Goal: Obtain resource: Download file/media

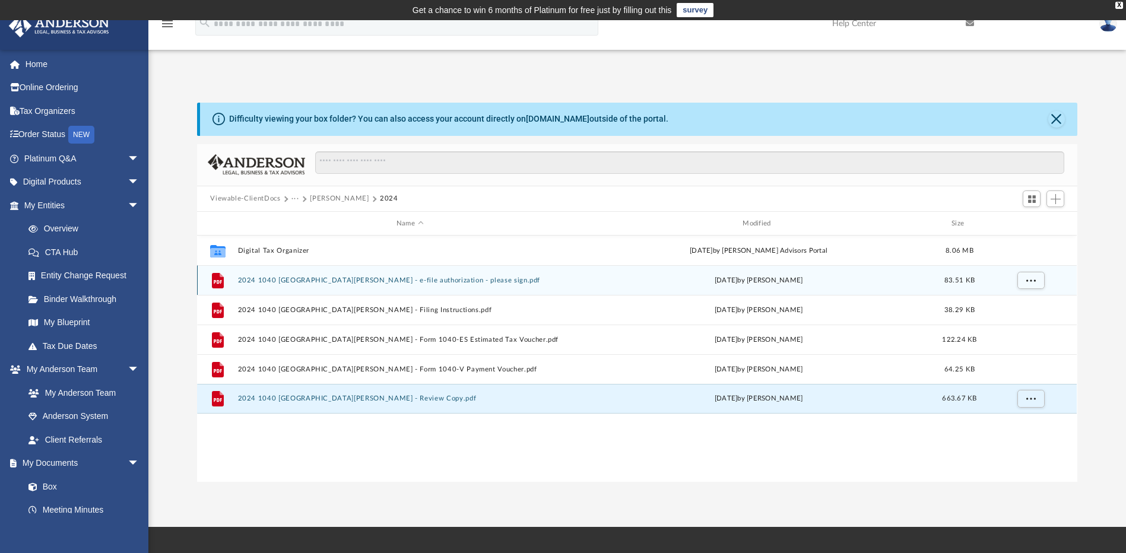
scroll to position [261, 871]
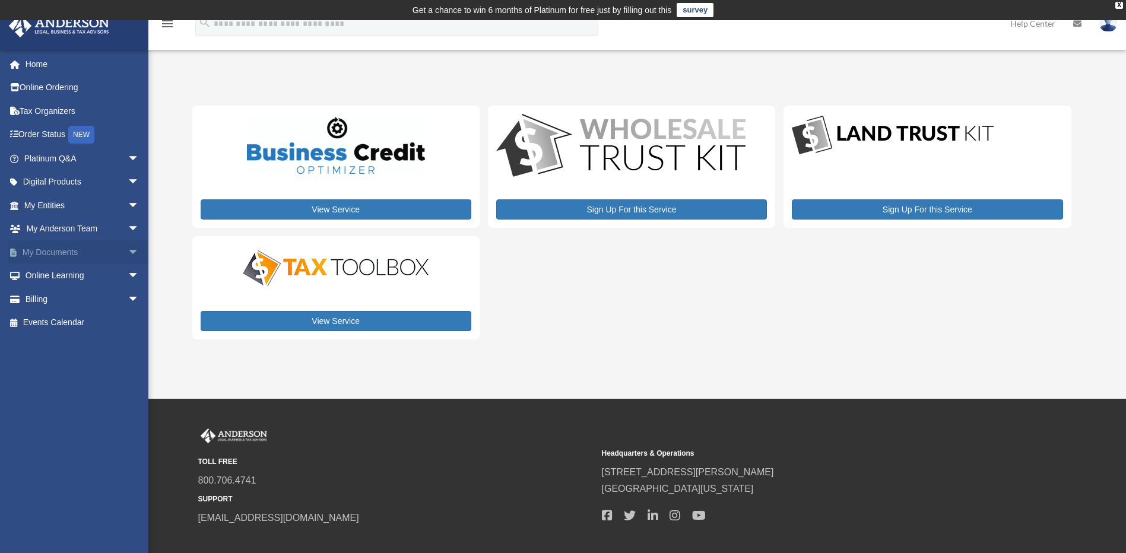
click at [128, 253] on span "arrow_drop_down" at bounding box center [140, 252] width 24 height 24
click at [48, 278] on link "Box" at bounding box center [87, 276] width 141 height 24
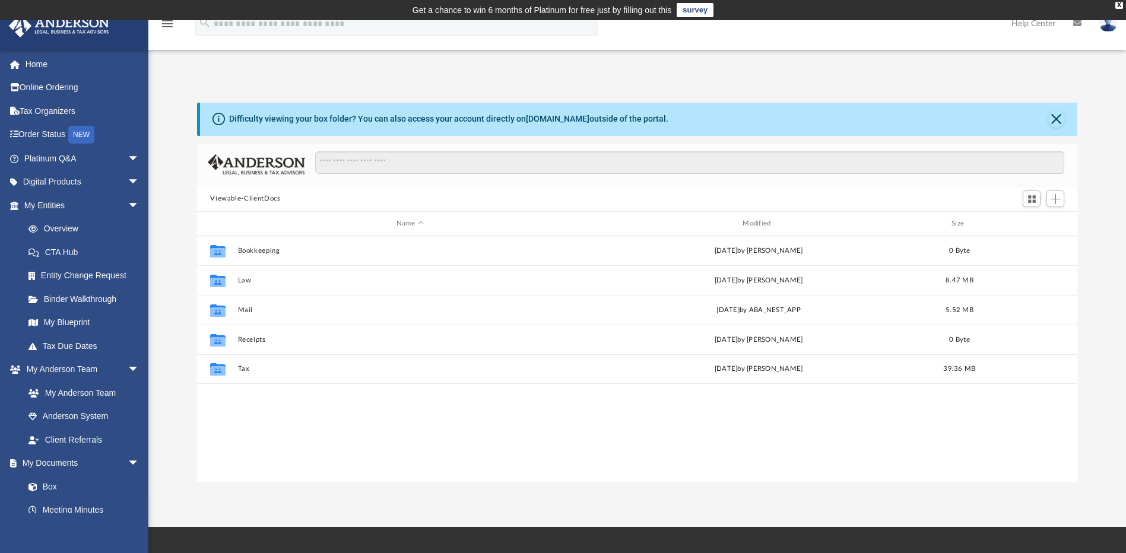
scroll to position [261, 871]
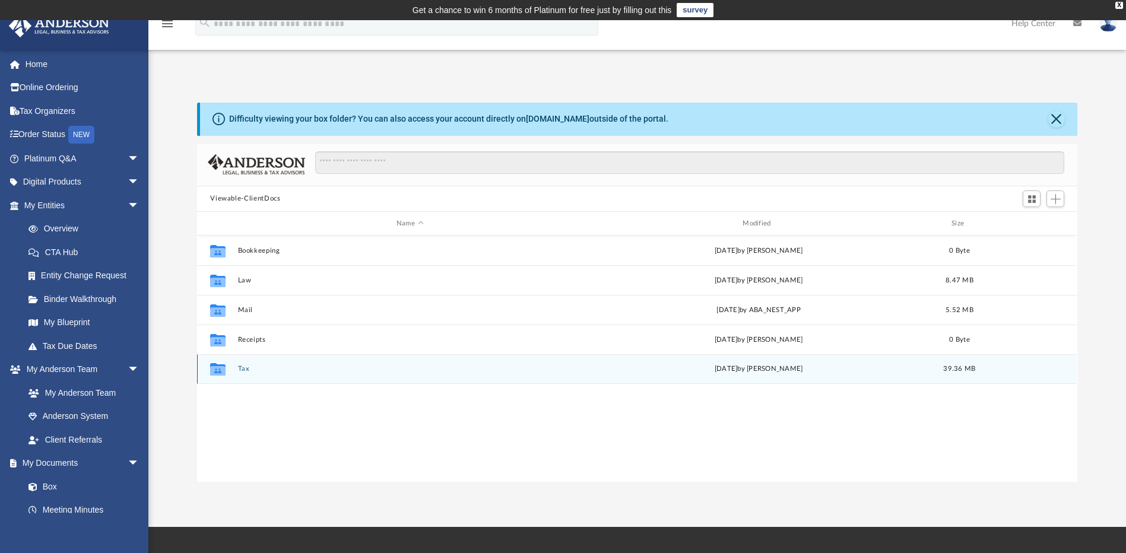
click at [244, 373] on button "Tax" at bounding box center [410, 370] width 344 height 8
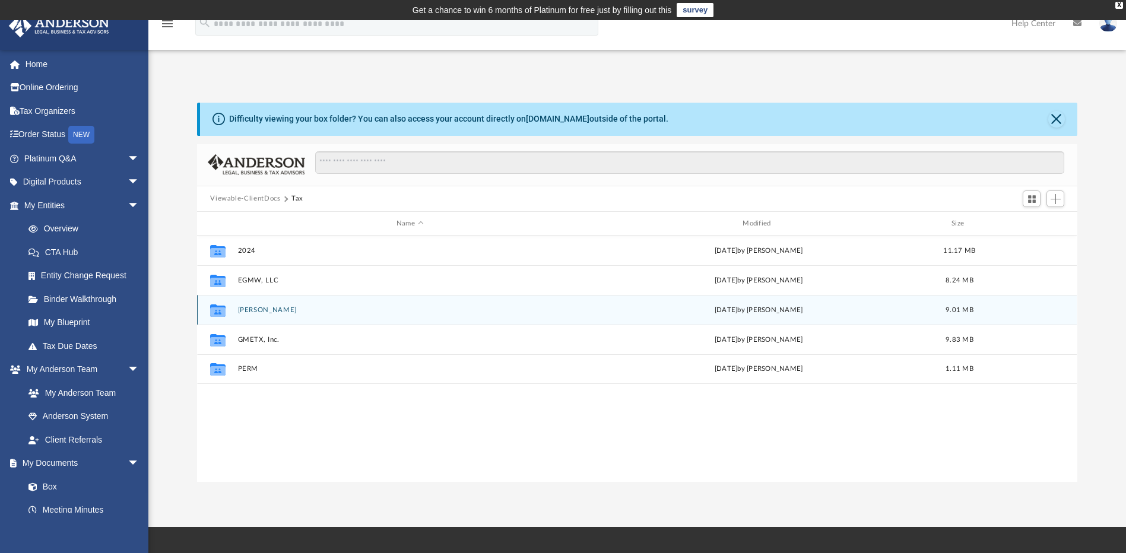
click at [260, 312] on button "[PERSON_NAME]" at bounding box center [410, 310] width 344 height 8
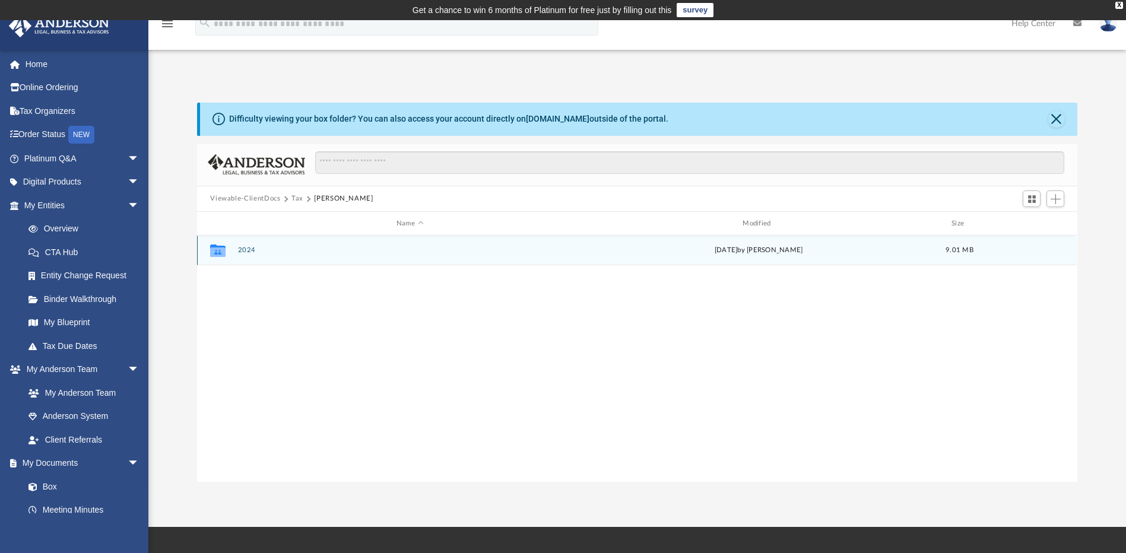
click at [249, 248] on button "2024" at bounding box center [410, 251] width 344 height 8
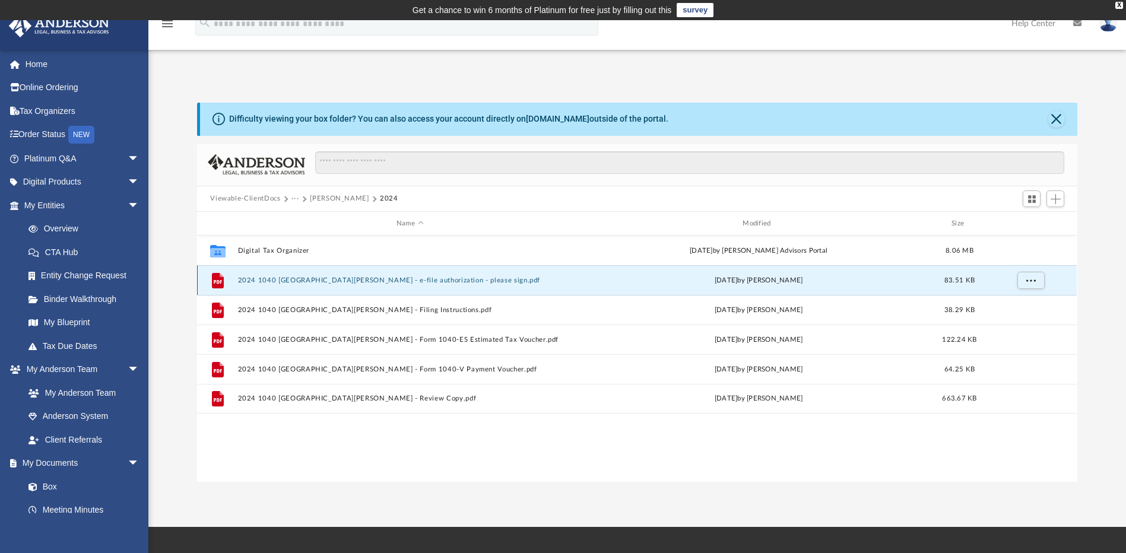
click at [259, 279] on button "2024 1040 [GEOGRAPHIC_DATA][PERSON_NAME] - e-file authorization - please sign.p…" at bounding box center [410, 281] width 344 height 8
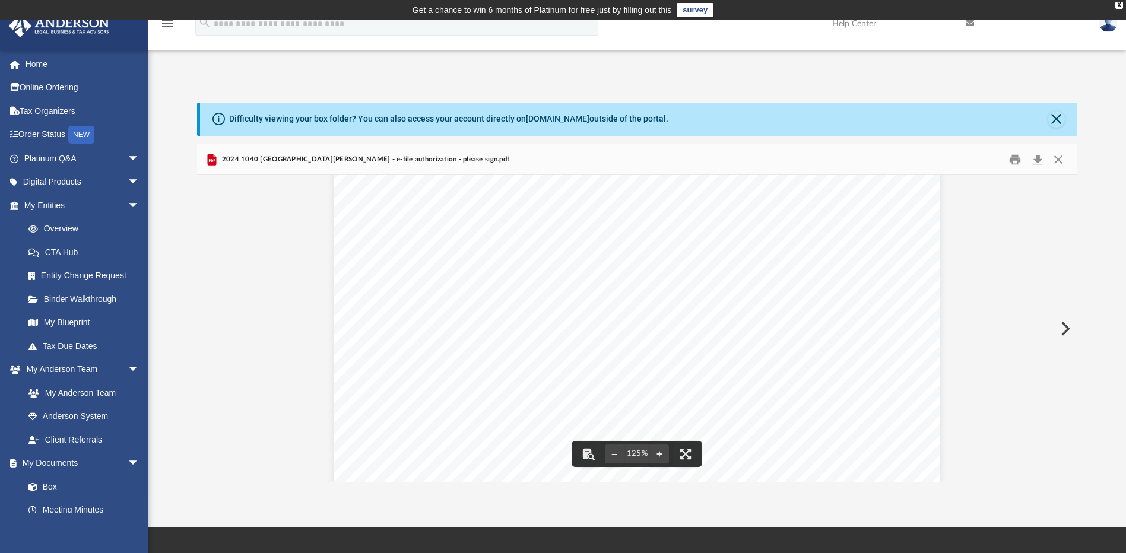
scroll to position [0, 0]
click at [1057, 116] on button "Close" at bounding box center [1056, 119] width 17 height 17
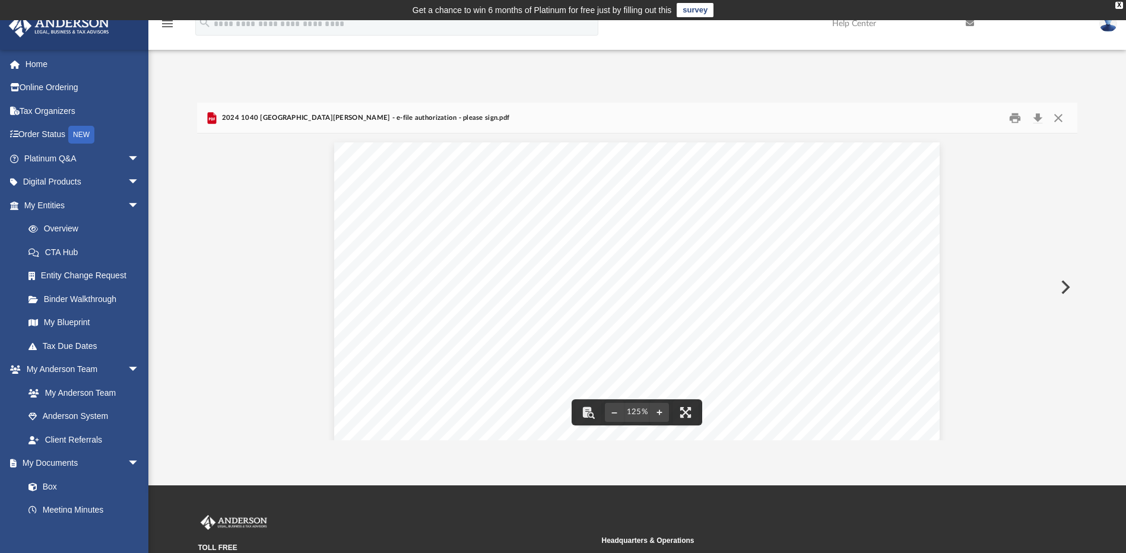
drag, startPoint x: 1016, startPoint y: 201, endPoint x: 1033, endPoint y: 177, distance: 29.3
click at [1016, 201] on div "(Rev. January 2021) 419995 04-01-24 Social security number Spouse's social secu…" at bounding box center [636, 534] width 879 height 801
click at [1060, 113] on button "Close" at bounding box center [1057, 118] width 21 height 18
